Goal: Information Seeking & Learning: Learn about a topic

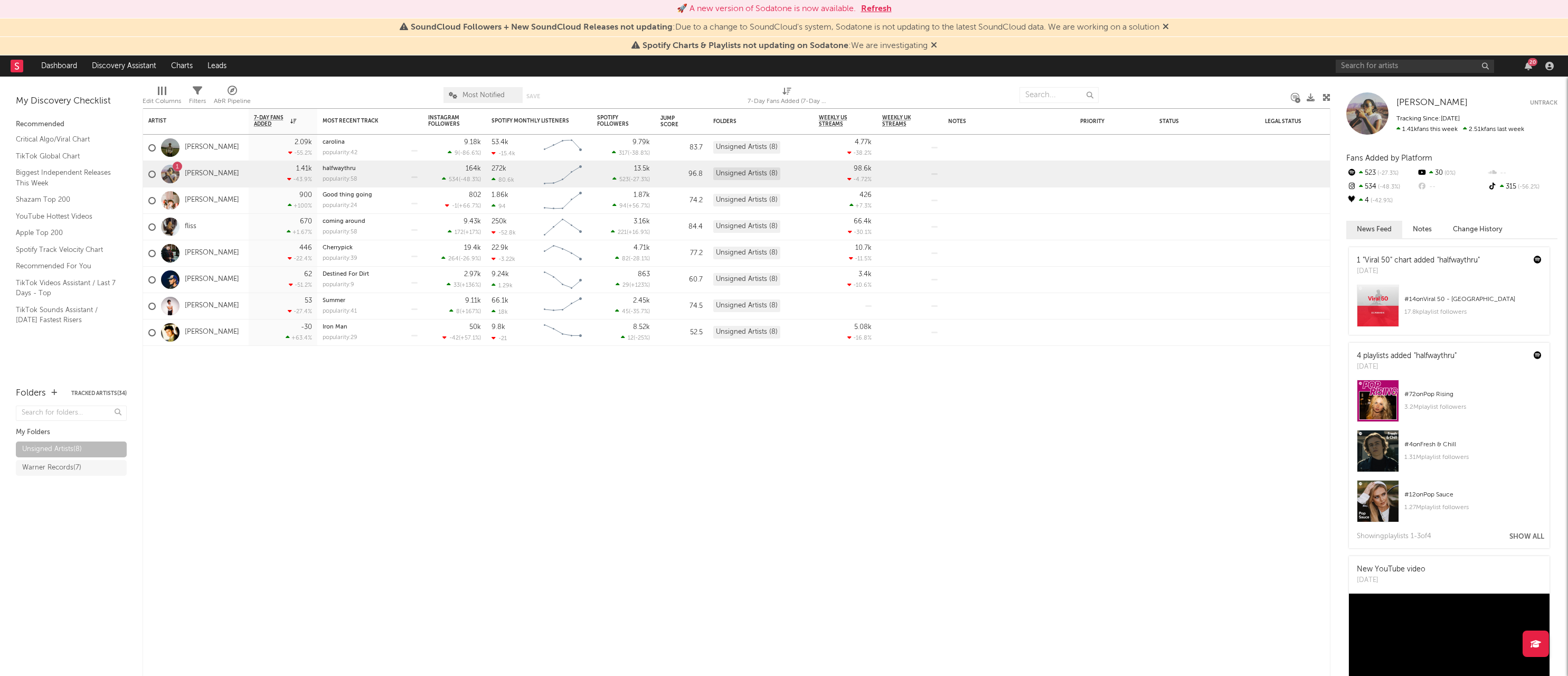
click at [1362, 74] on div "20" at bounding box center [1447, 66] width 222 height 21
click at [1364, 67] on input "text" at bounding box center [1415, 66] width 159 height 13
type input "daytona club"
click at [1411, 61] on input "daytona club" at bounding box center [1415, 66] width 159 height 13
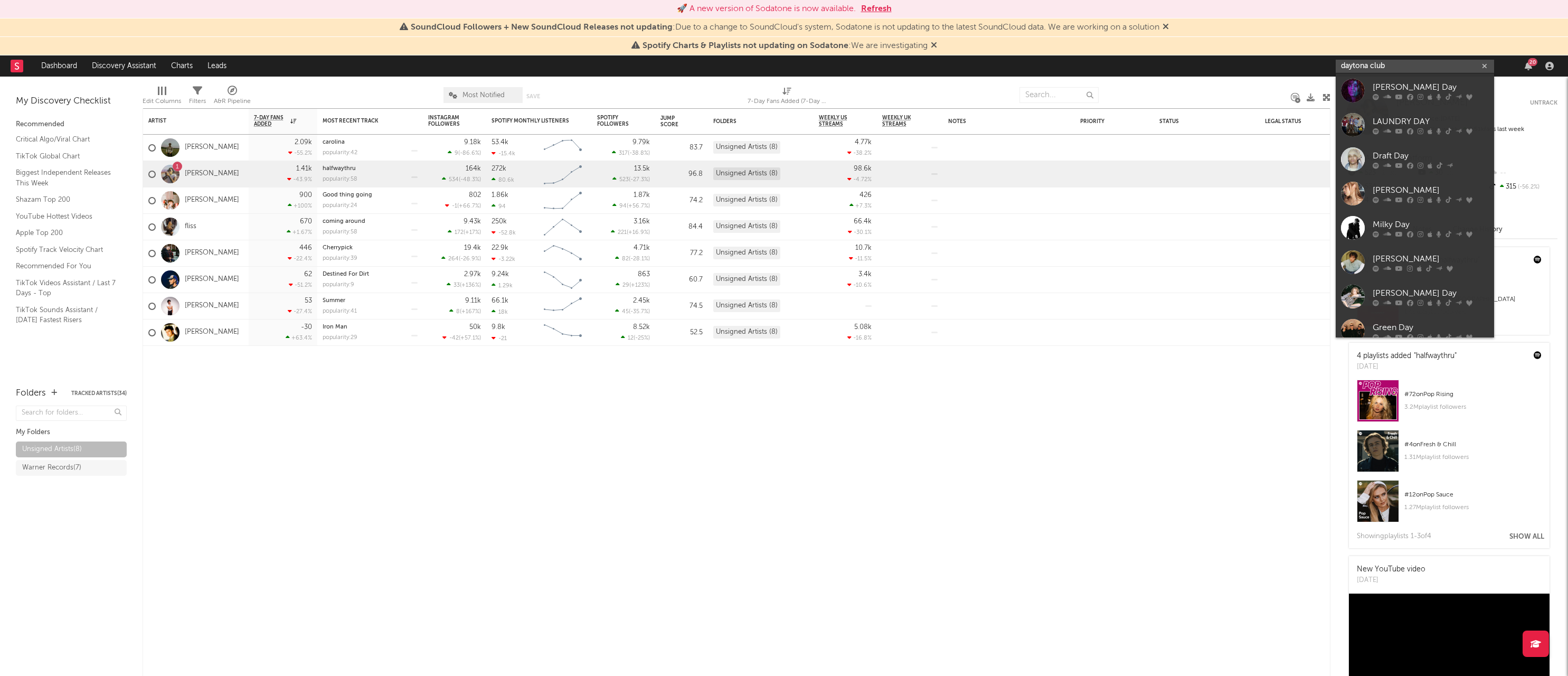
click at [1405, 63] on input "daytona club" at bounding box center [1415, 66] width 159 height 13
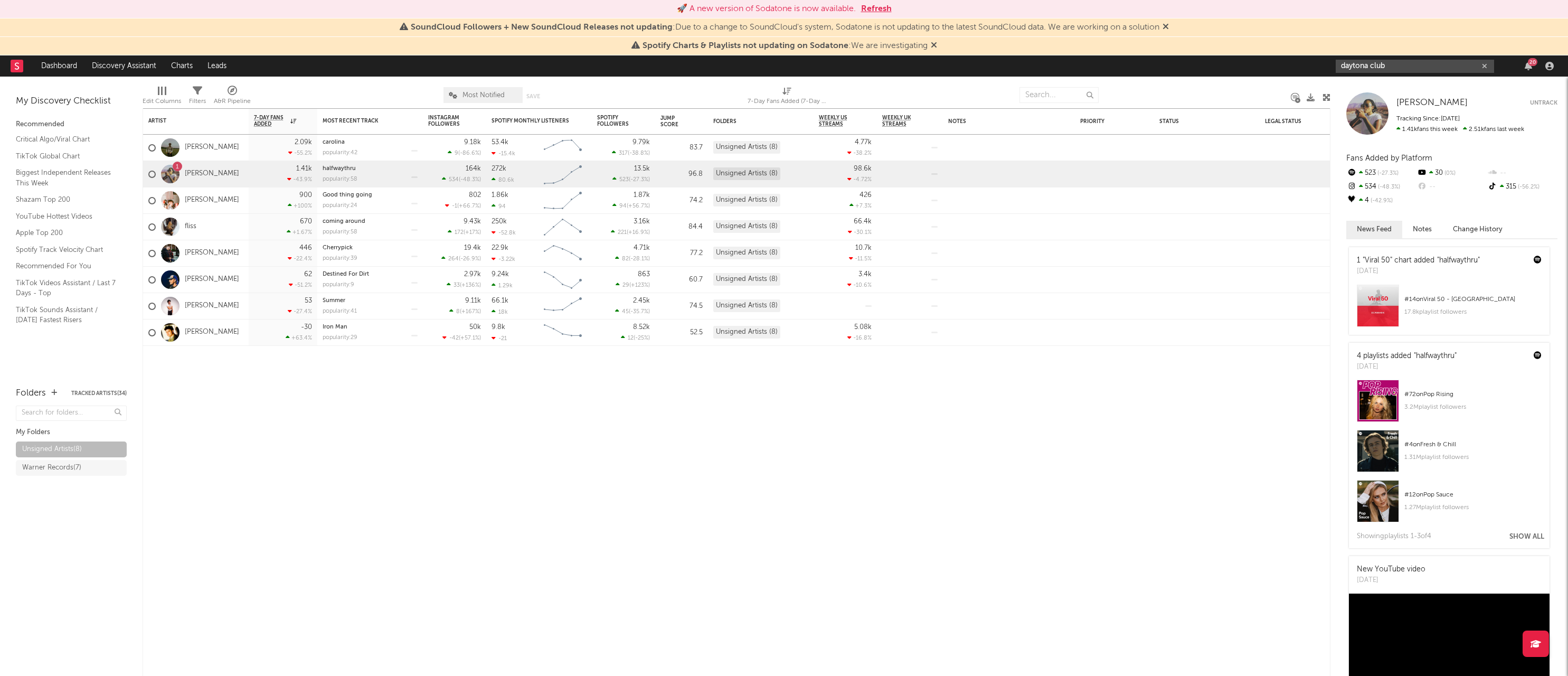
drag, startPoint x: 1400, startPoint y: 68, endPoint x: 1319, endPoint y: 68, distance: 81.0
click at [1319, 68] on nav "Dashboard Discovery Assistant Charts Leads daytona club 20" at bounding box center [784, 66] width 1568 height 21
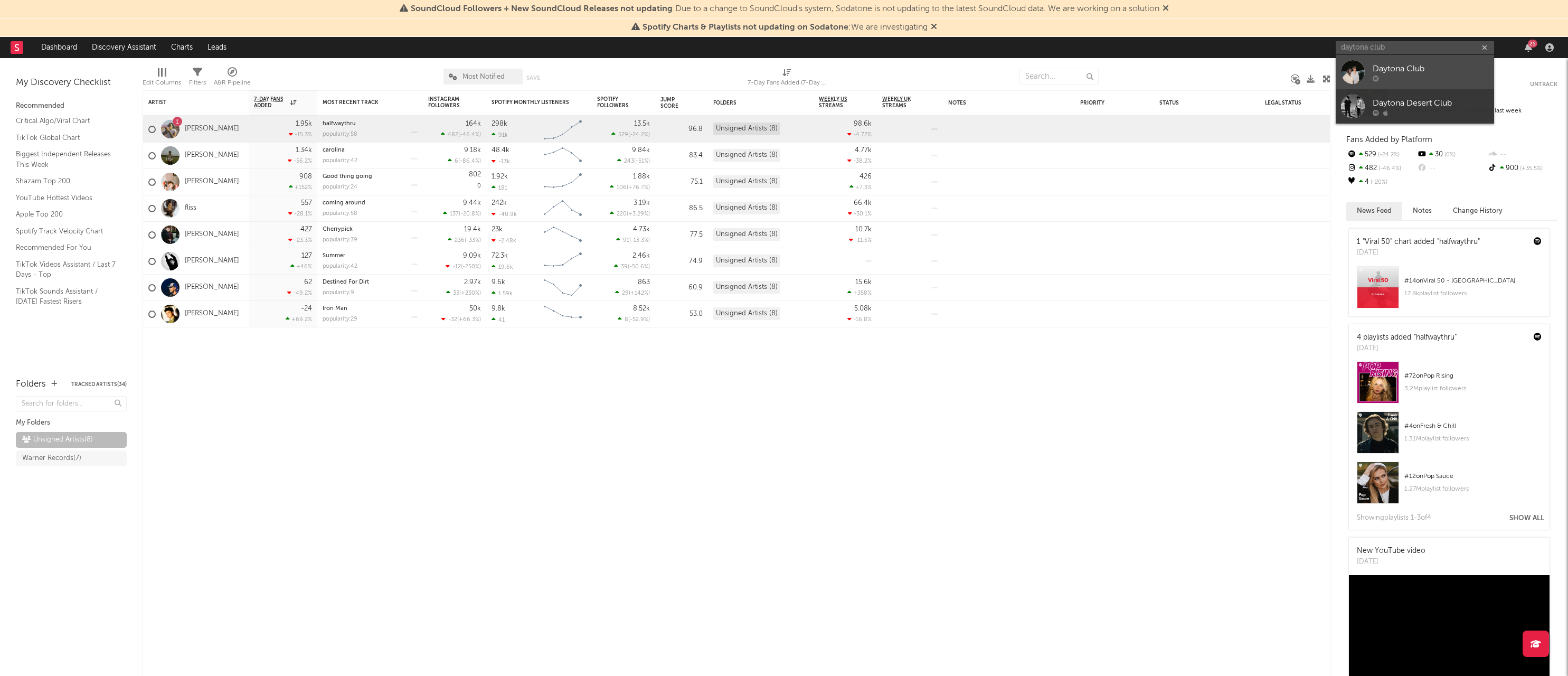
type input "daytona club"
click at [1392, 67] on div "Daytona Club" at bounding box center [1430, 68] width 116 height 12
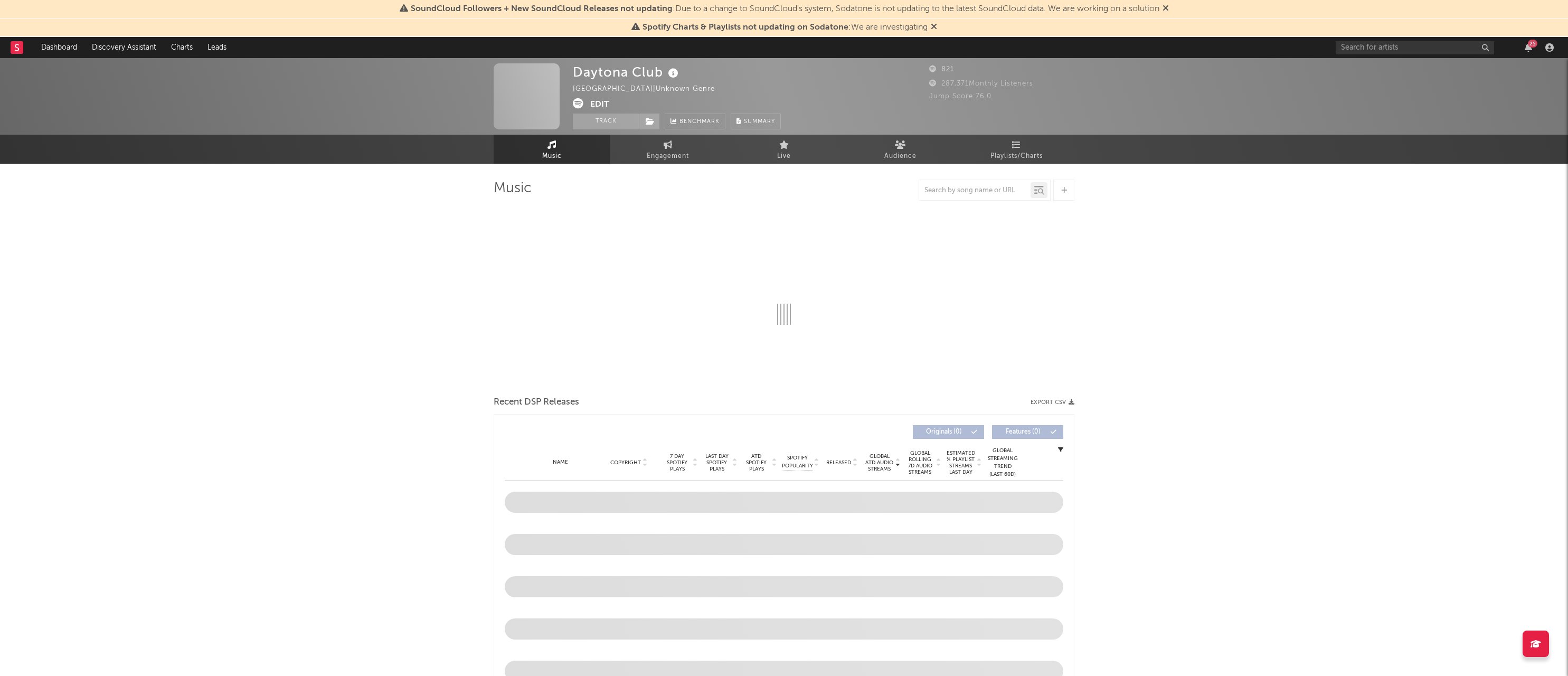
select select "1w"
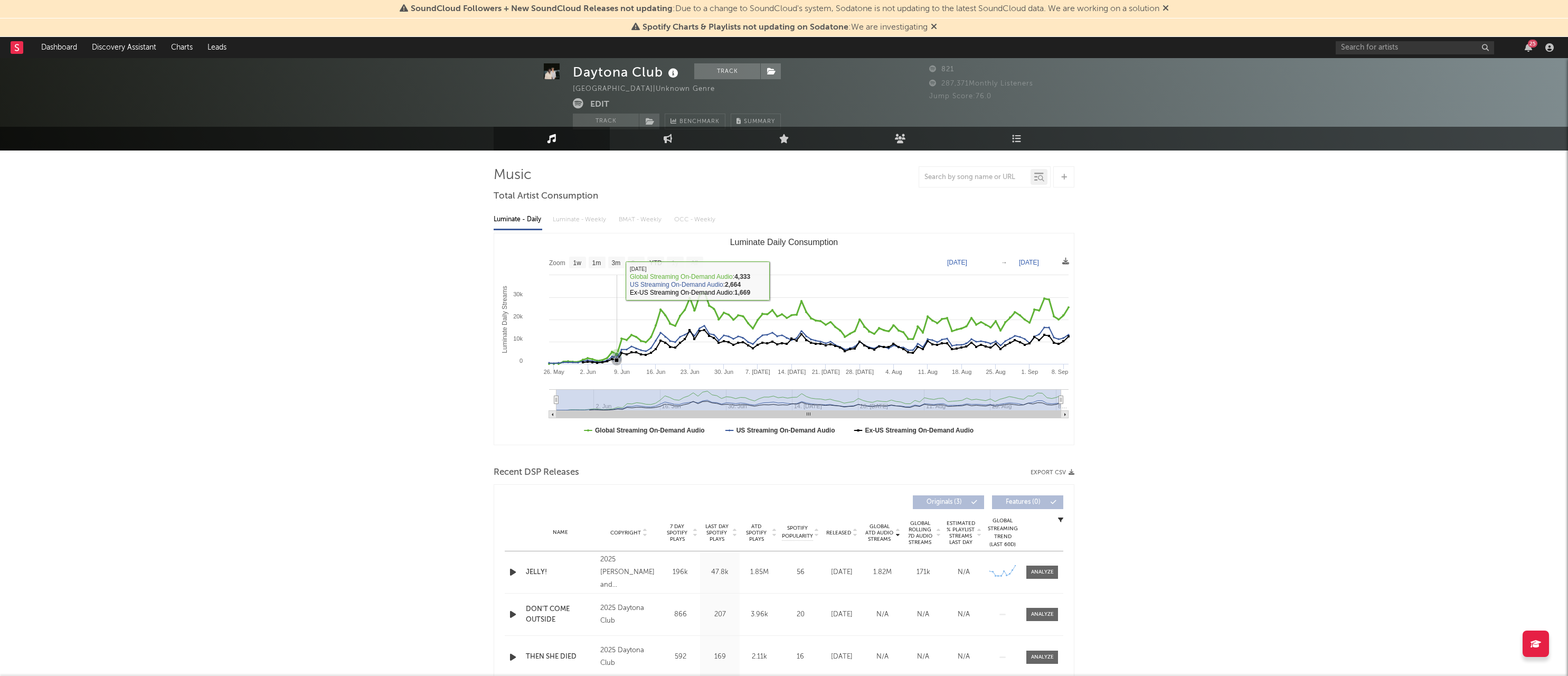
scroll to position [12, 0]
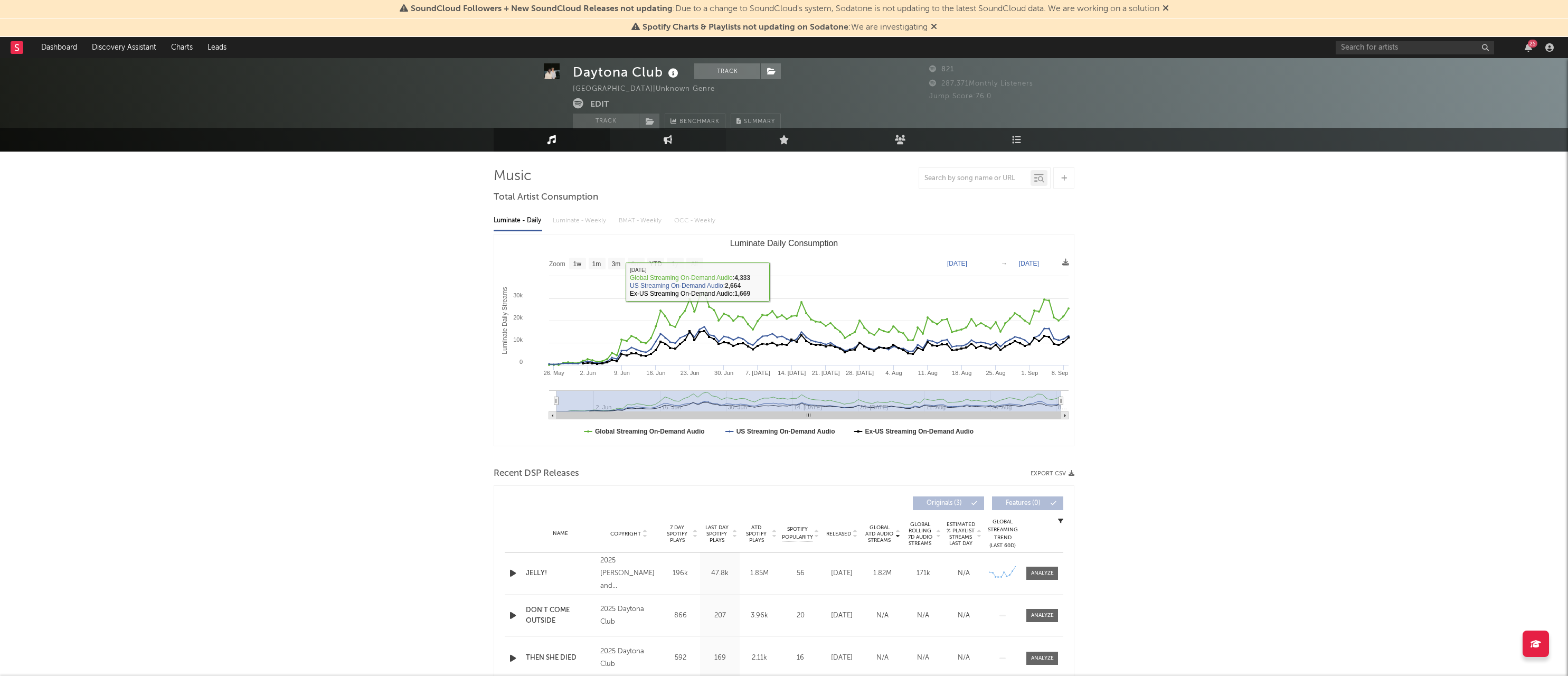
click at [677, 143] on link "Engagement" at bounding box center [668, 140] width 116 height 23
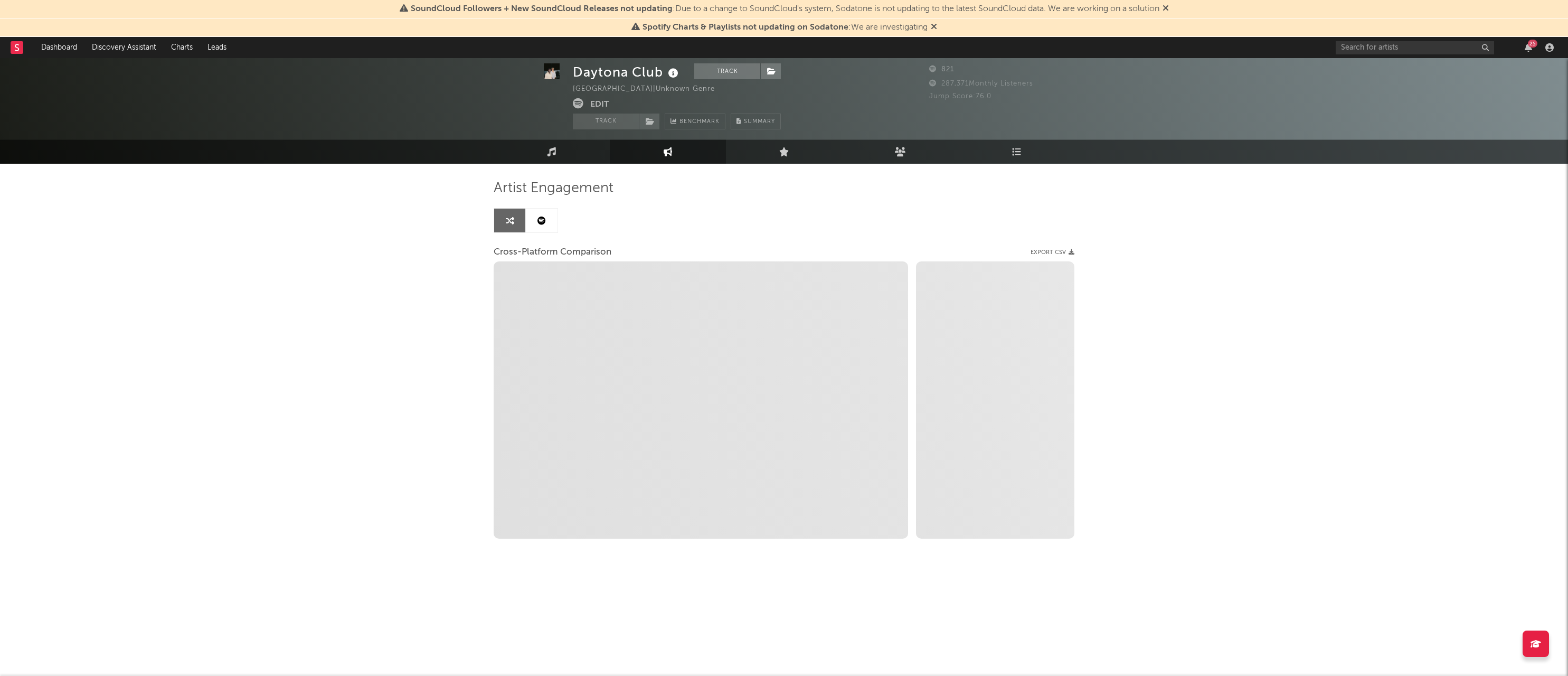
select select "1w"
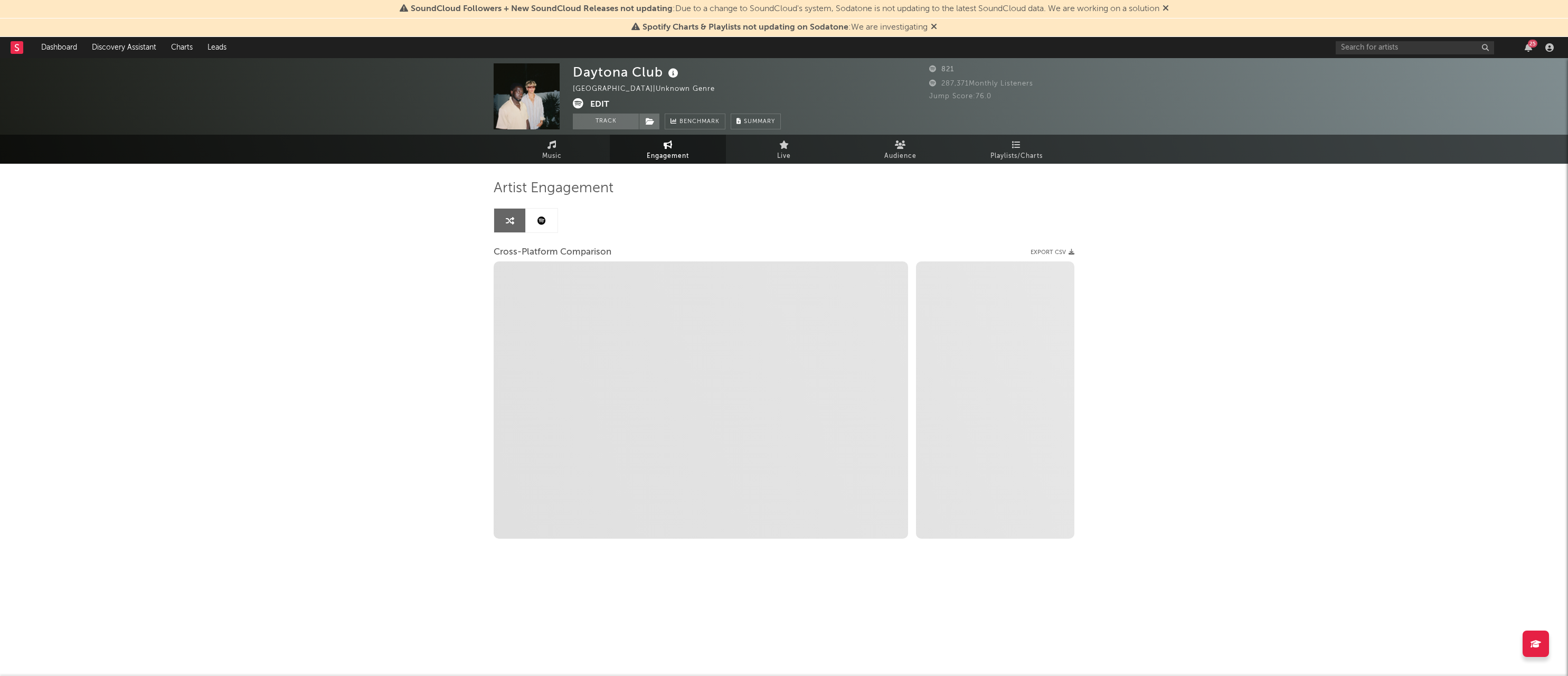
select select "1m"
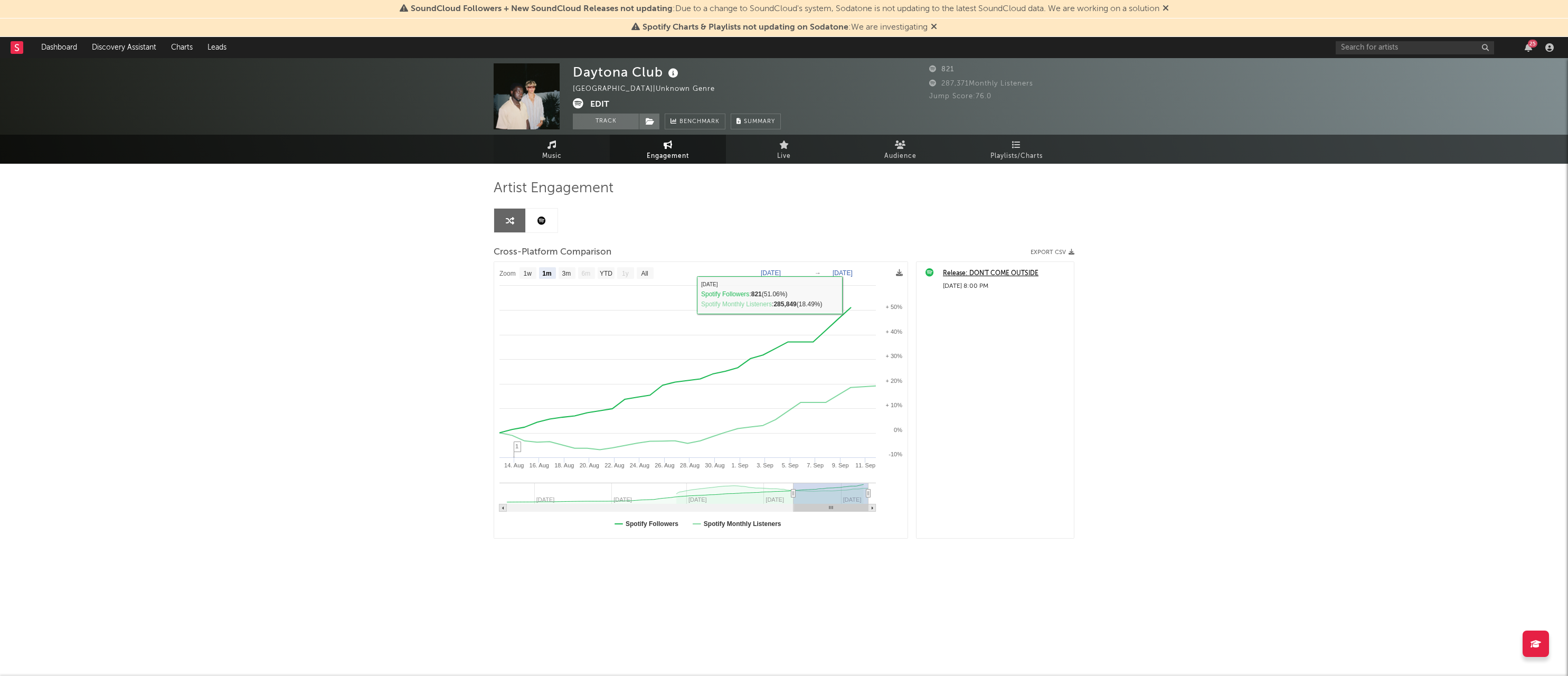
click at [579, 152] on link "Music" at bounding box center [551, 149] width 116 height 29
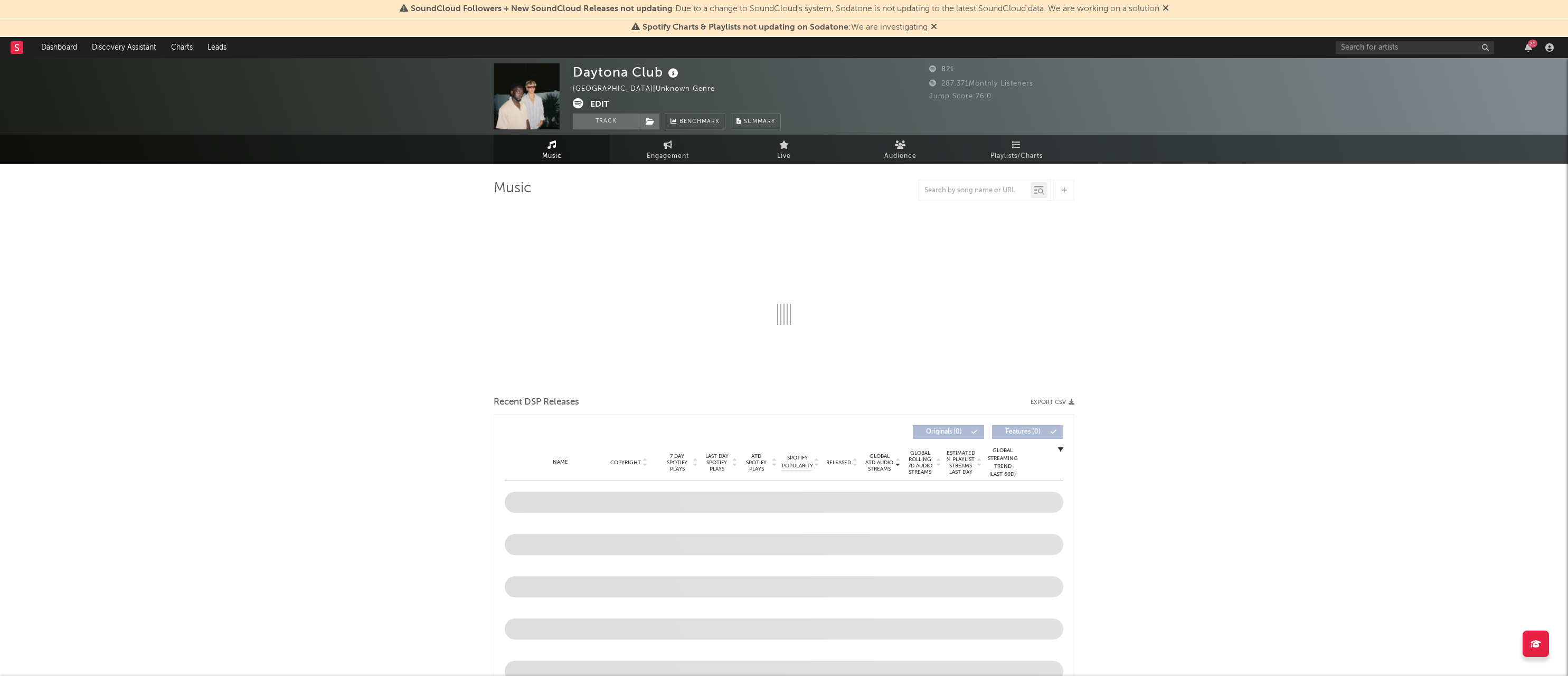
select select "1w"
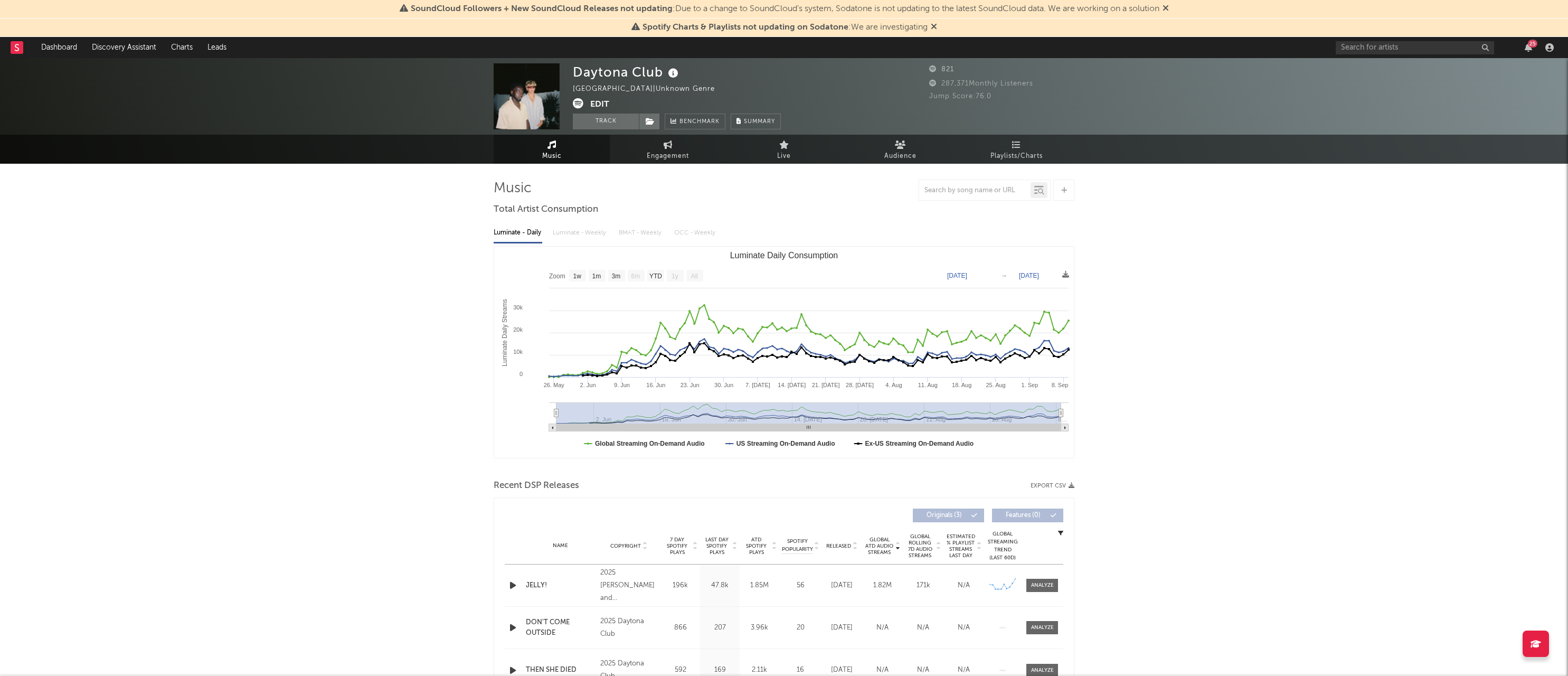
click at [515, 629] on icon "button" at bounding box center [512, 627] width 11 height 13
click at [630, 662] on button "button" at bounding box center [634, 662] width 10 height 26
click at [1362, 51] on input "text" at bounding box center [1415, 48] width 159 height 13
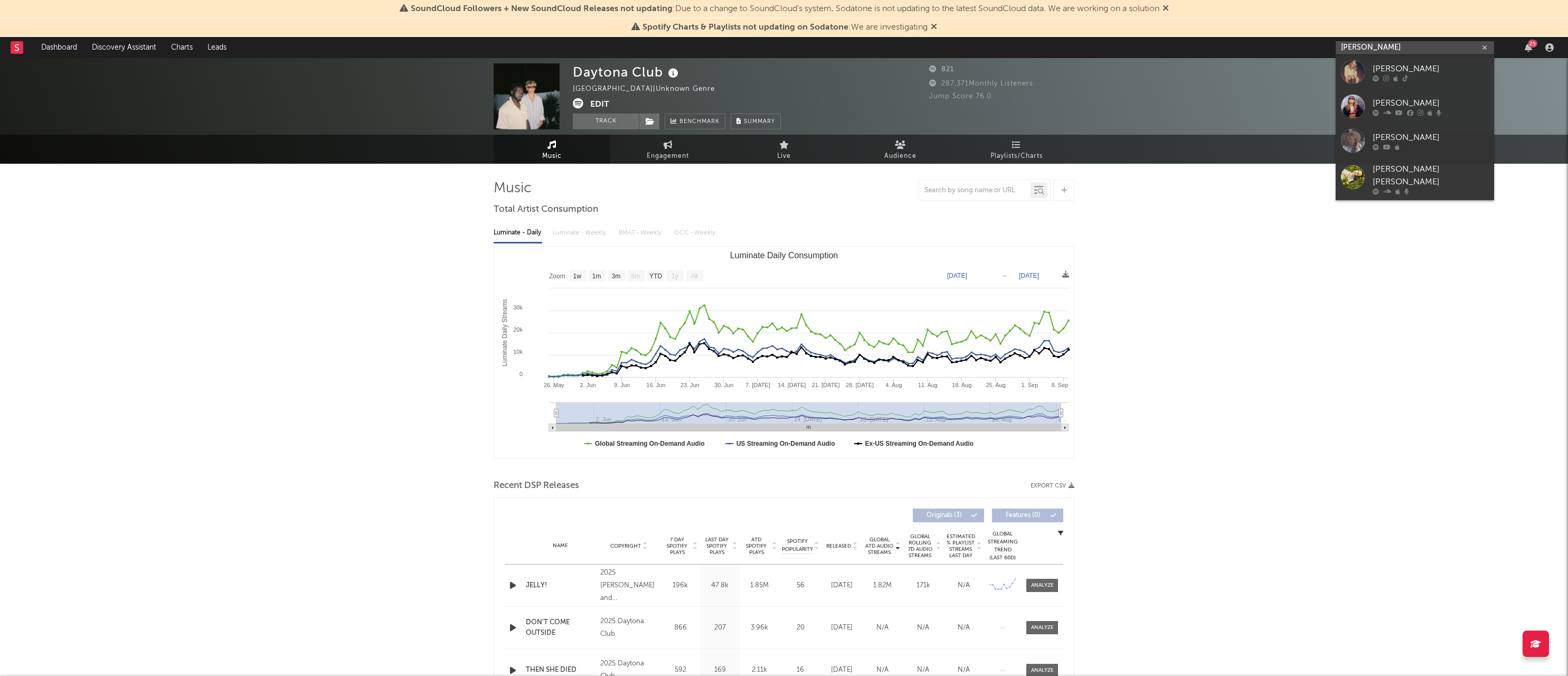
type input "[PERSON_NAME]"
click at [1401, 72] on div "[PERSON_NAME]" at bounding box center [1430, 68] width 116 height 12
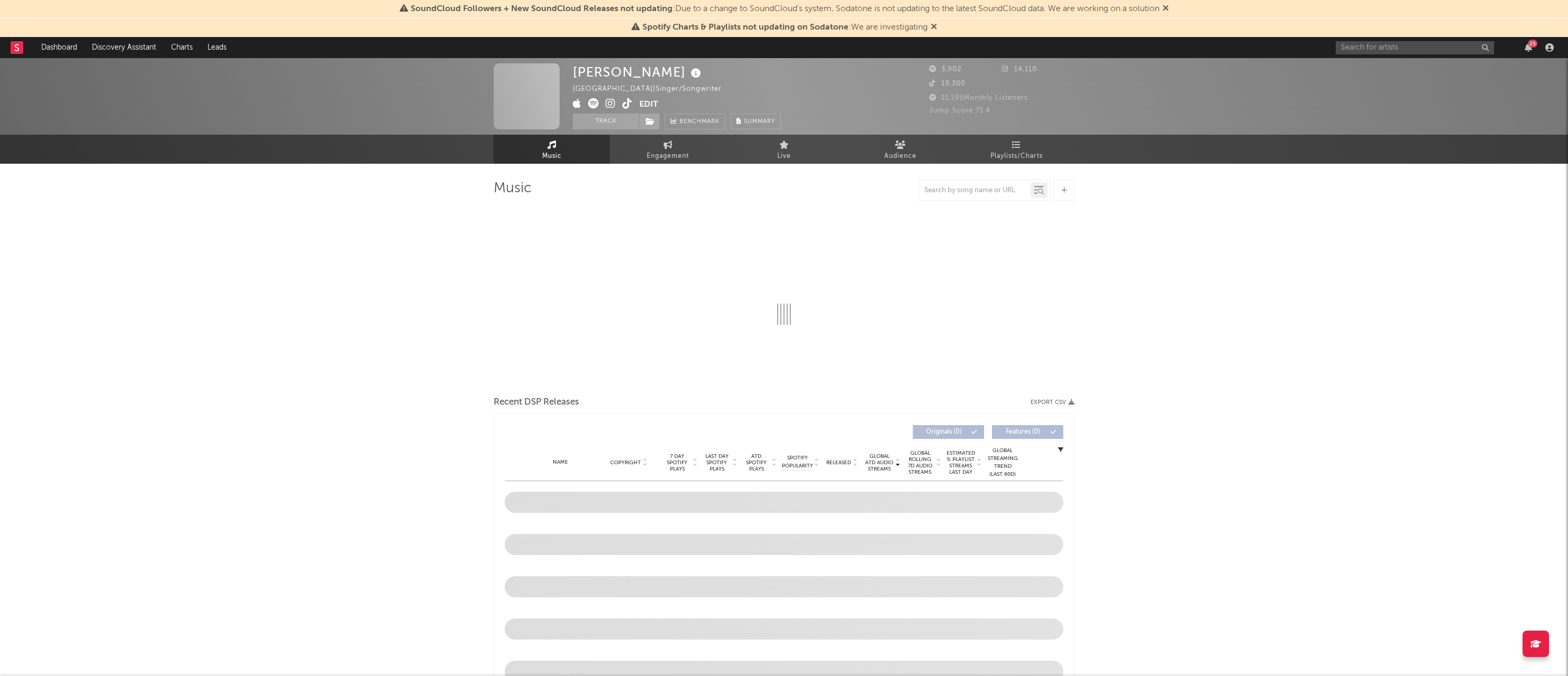
select select "1w"
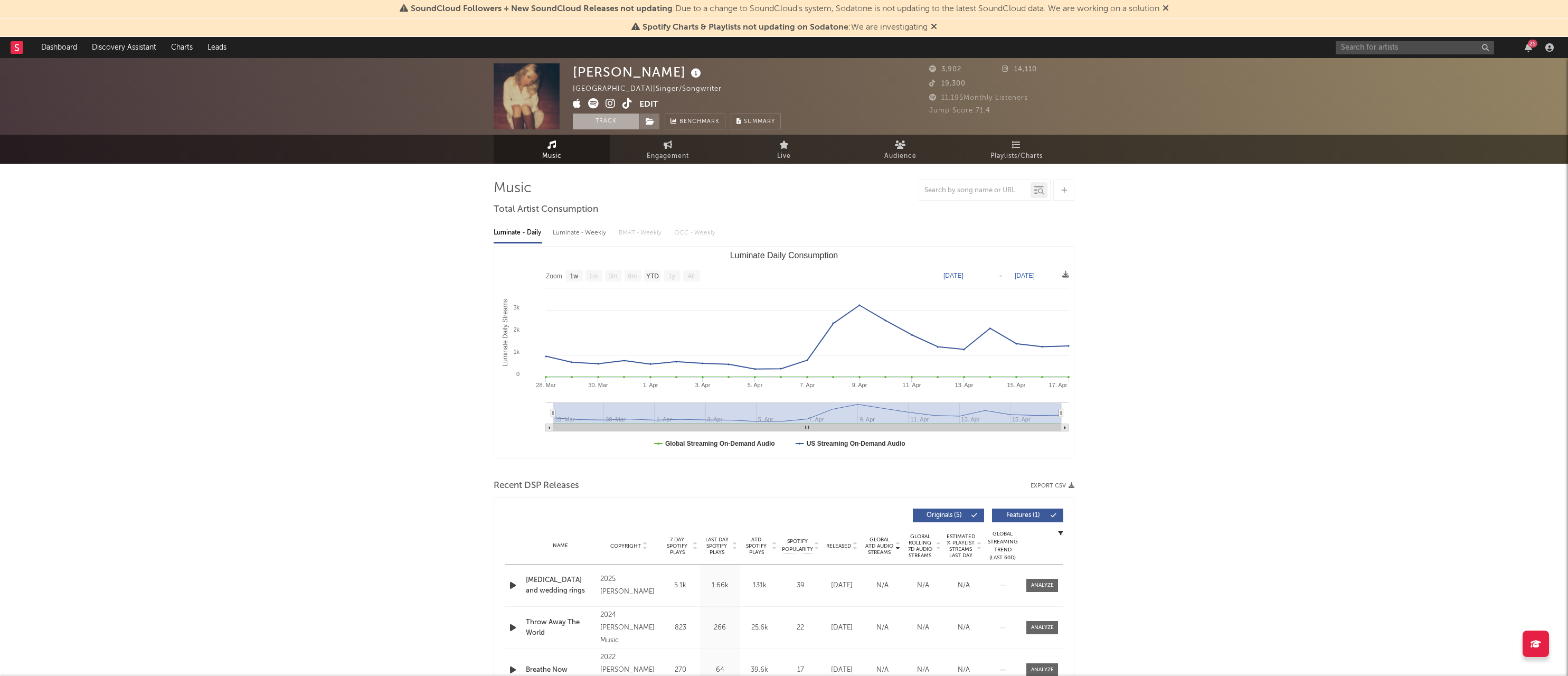
click at [622, 125] on button "Track" at bounding box center [606, 121] width 66 height 16
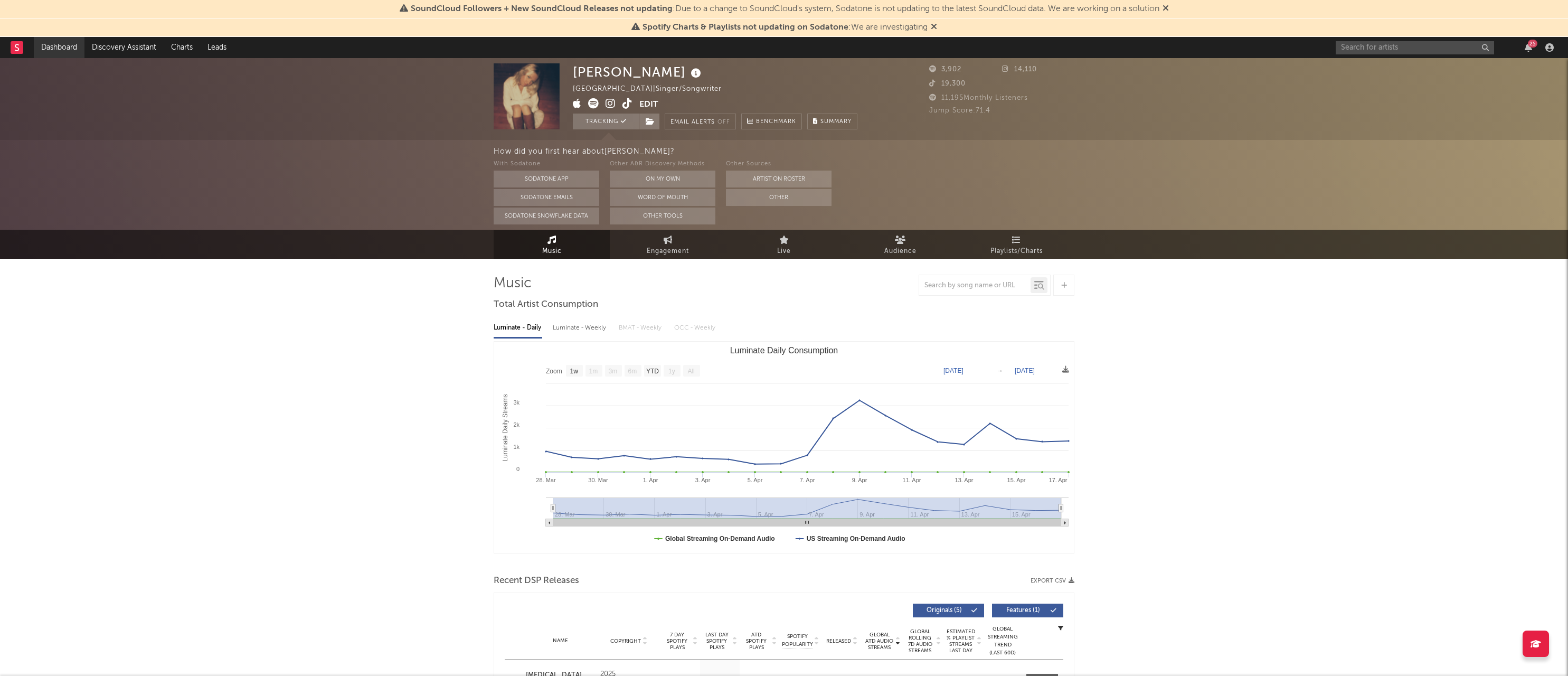
click at [65, 45] on link "Dashboard" at bounding box center [59, 48] width 51 height 21
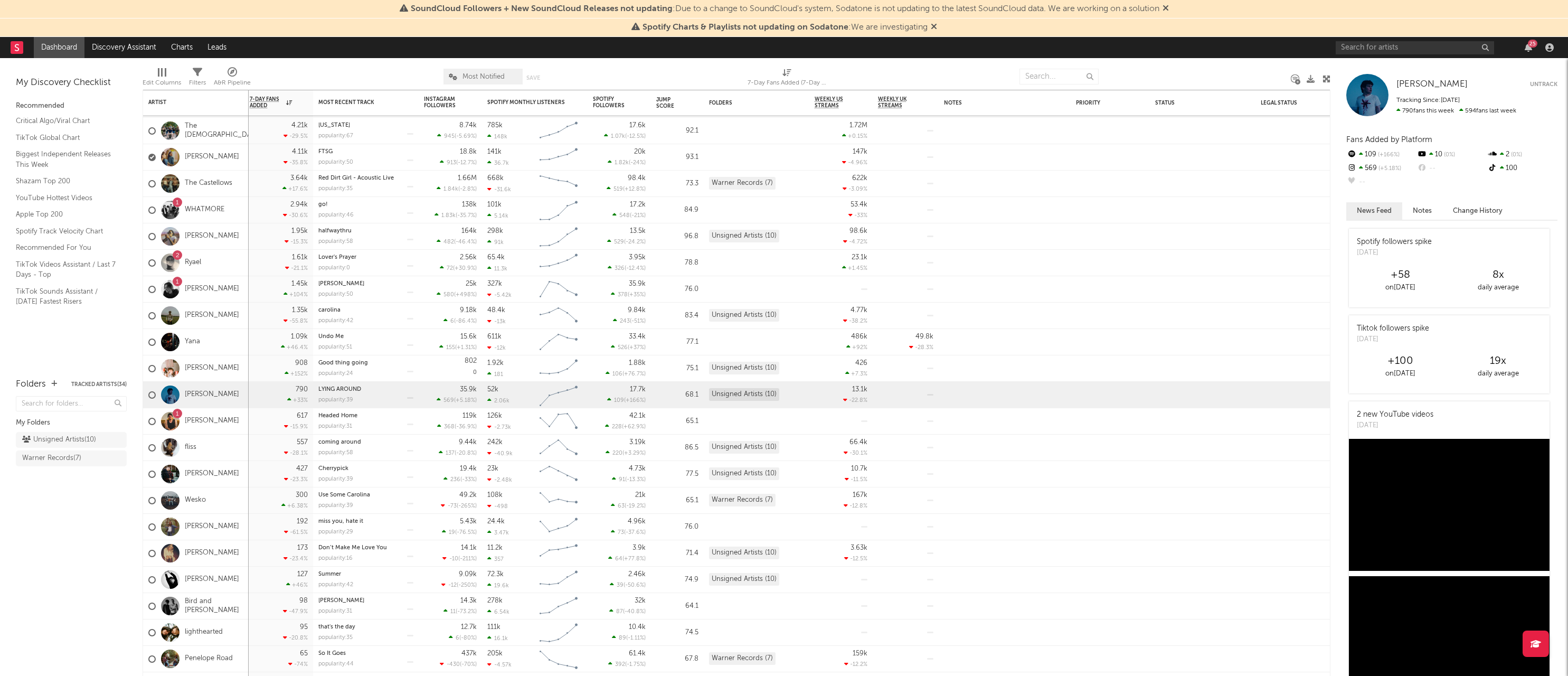
click at [1349, 59] on div "[PERSON_NAME] Untrack Tracking Since: [DATE] 790 fans this week 594 fans last w…" at bounding box center [1449, 367] width 238 height 618
click at [1349, 54] on div "25" at bounding box center [1447, 48] width 222 height 21
click at [1355, 52] on input "text" at bounding box center [1415, 48] width 159 height 13
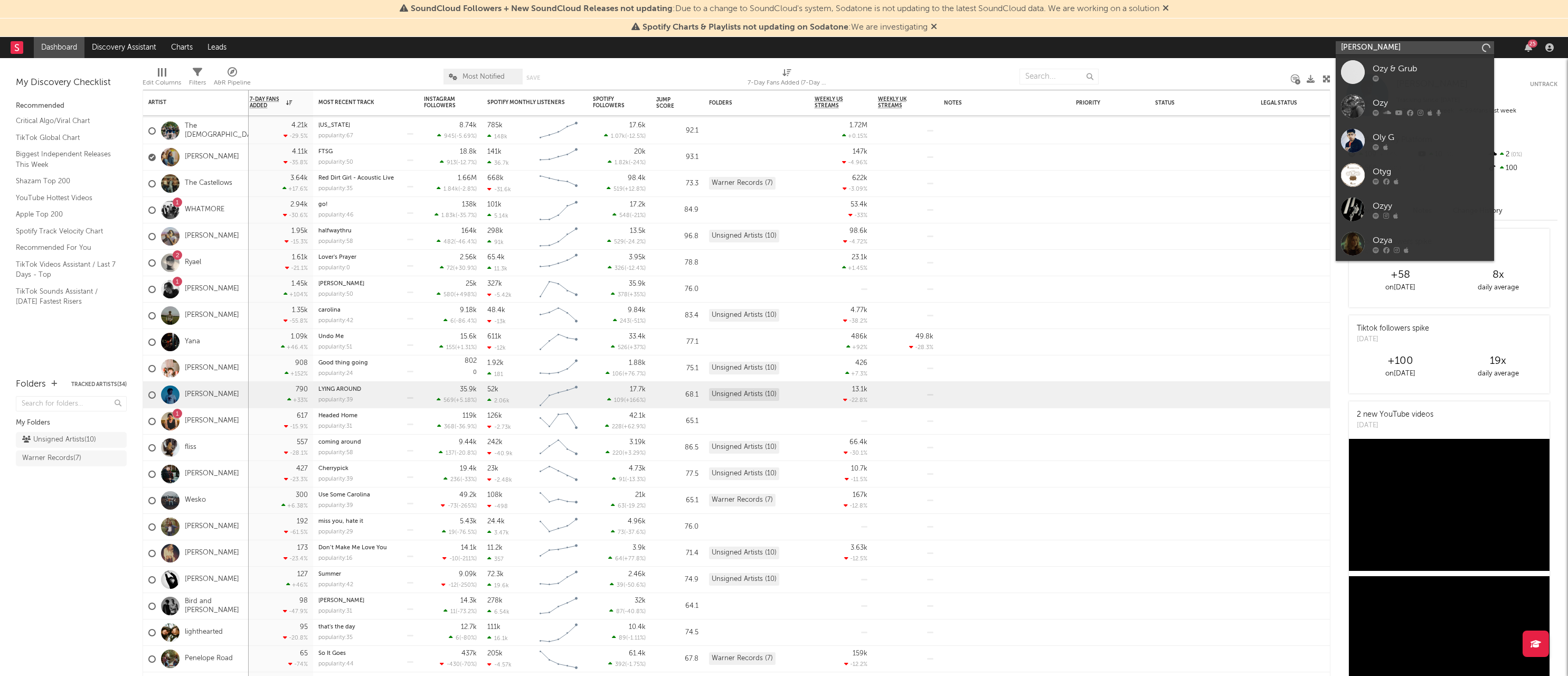
type input "Ozy Genius"
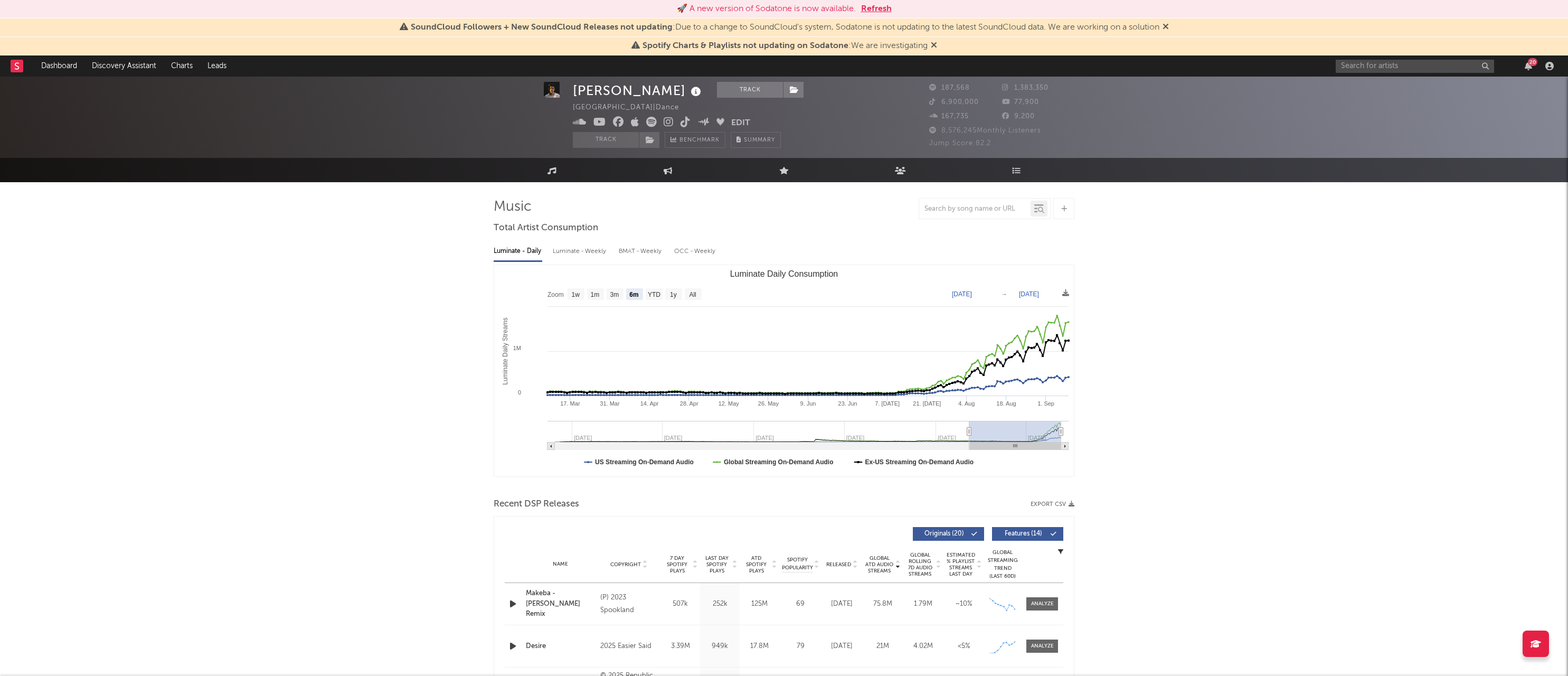
select select "6m"
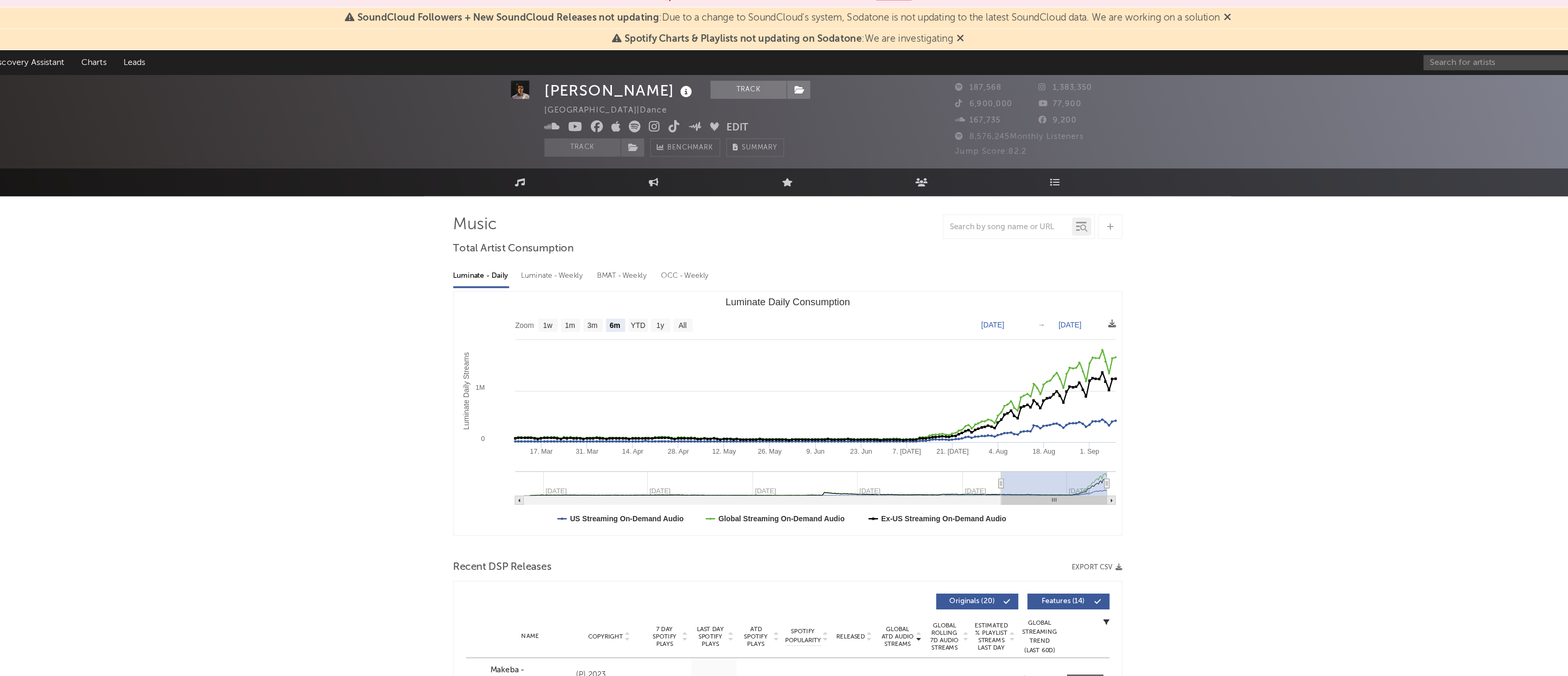
scroll to position [12, 100]
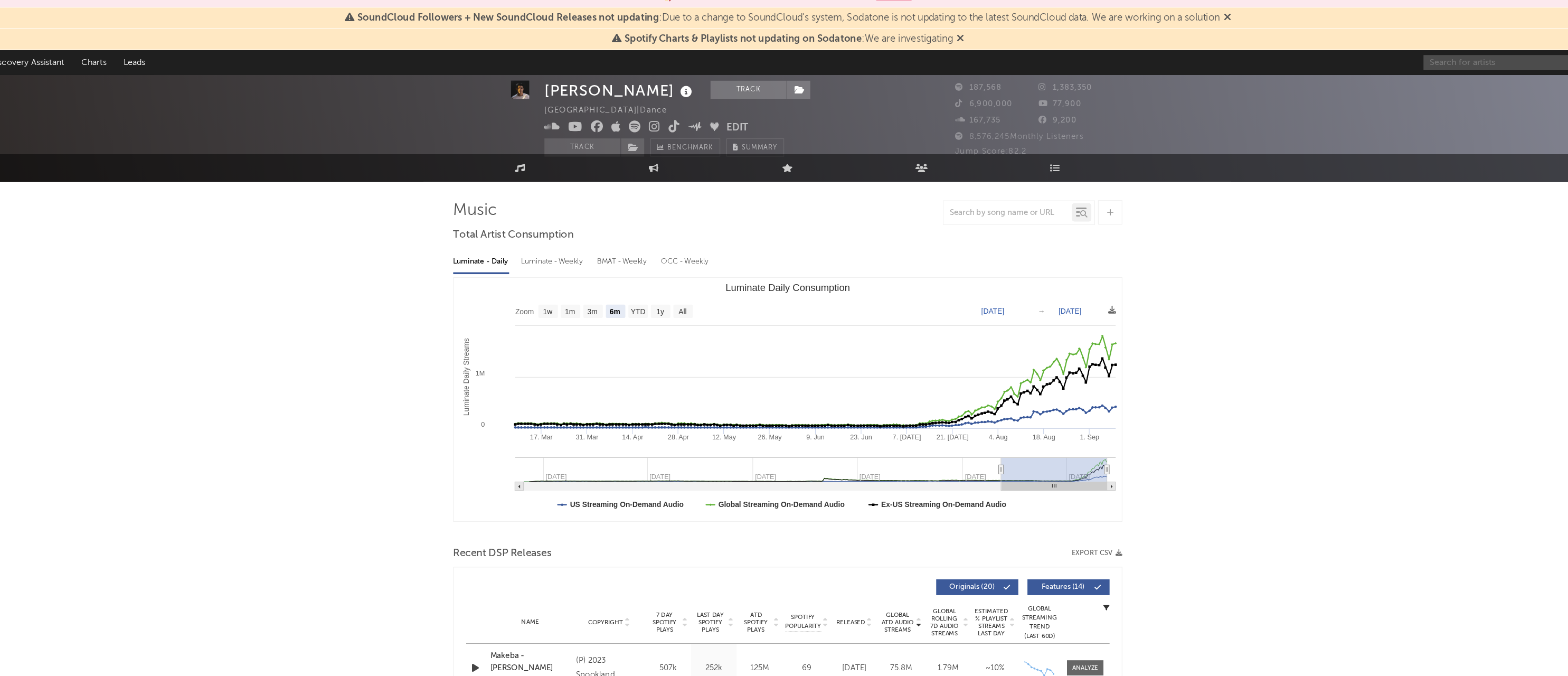
type input "Ozy Genius"
click at [1336, 59] on input "Ozy Genius" at bounding box center [1415, 66] width 159 height 13
click at [1336, 64] on div "Ozy Genius 20" at bounding box center [1447, 66] width 222 height 21
click at [1336, 59] on input "Ozy Genius" at bounding box center [1415, 66] width 159 height 13
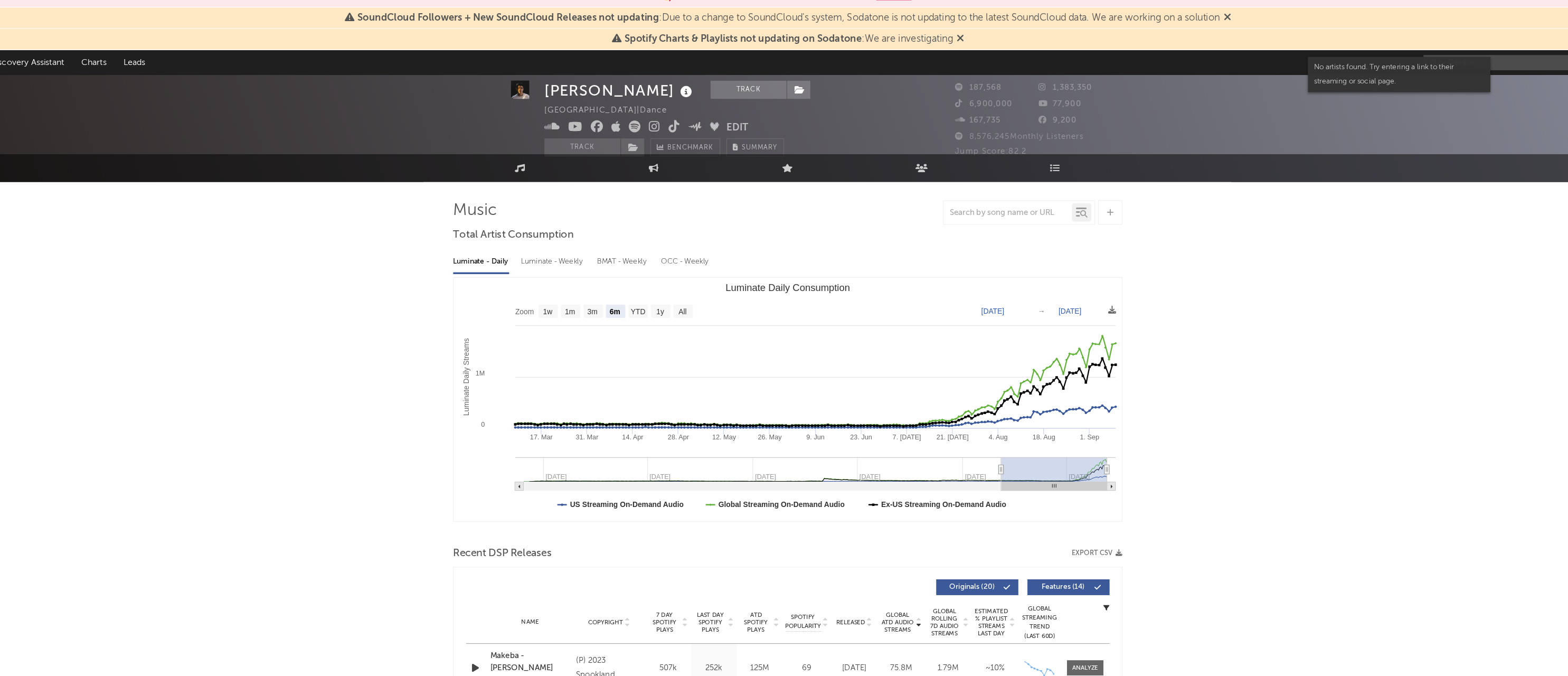
click at [1336, 59] on input "Ozy Genius" at bounding box center [1415, 66] width 159 height 13
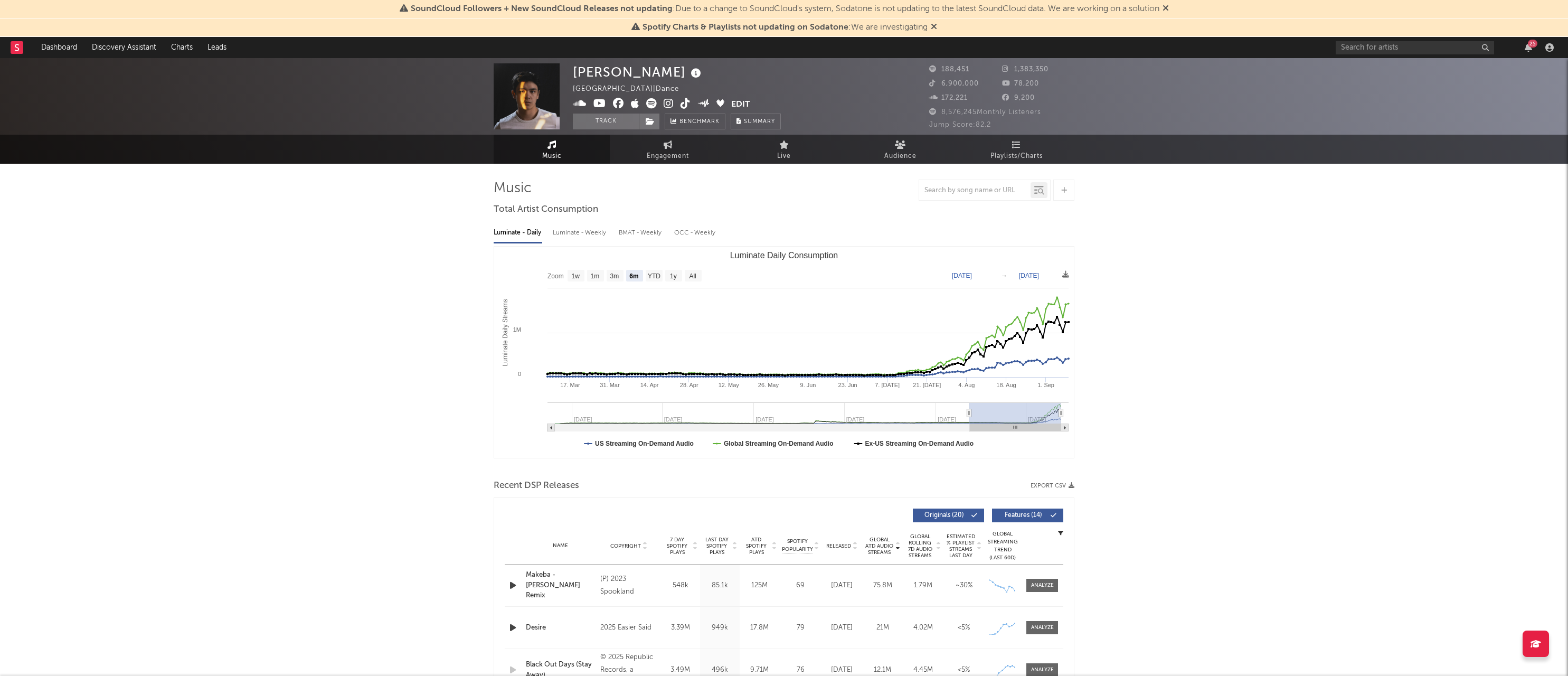
select select "6m"
